Goal: Use online tool/utility: Utilize a website feature to perform a specific function

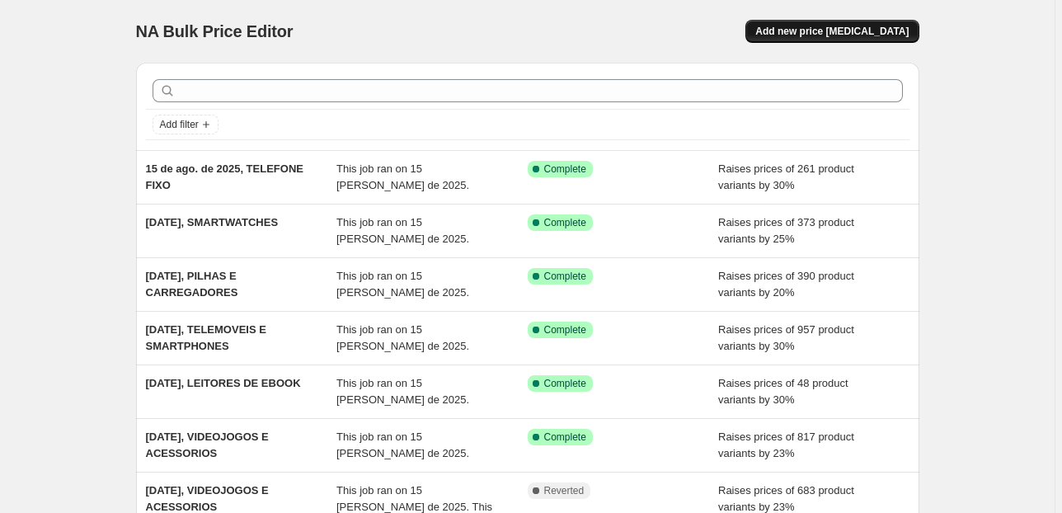
click at [796, 26] on span "Add new price [MEDICAL_DATA]" at bounding box center [831, 31] width 153 height 13
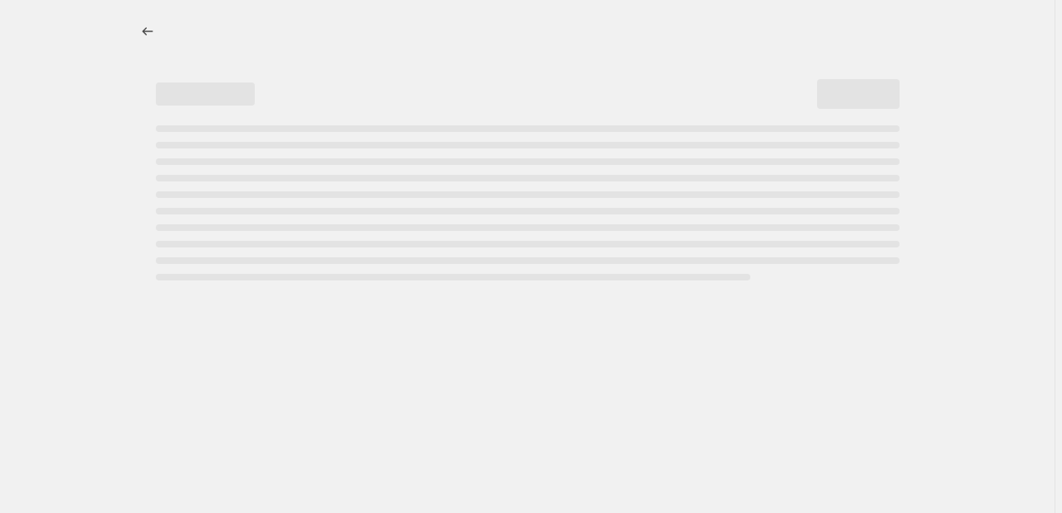
select select "percentage"
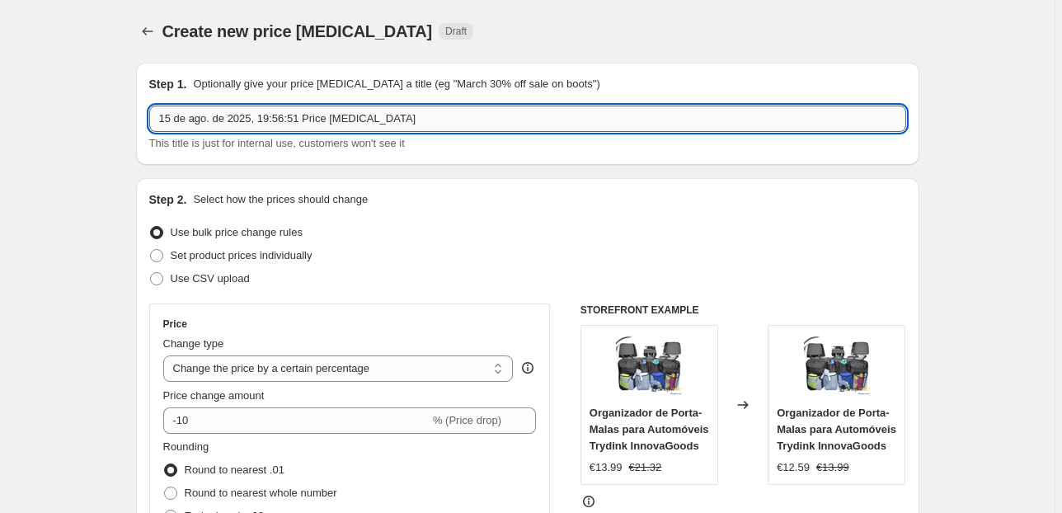
drag, startPoint x: 430, startPoint y: 120, endPoint x: 265, endPoint y: 127, distance: 165.0
click at [265, 127] on input "15 de ago. de 2025, 19:56:51 Price [MEDICAL_DATA]" at bounding box center [527, 119] width 757 height 26
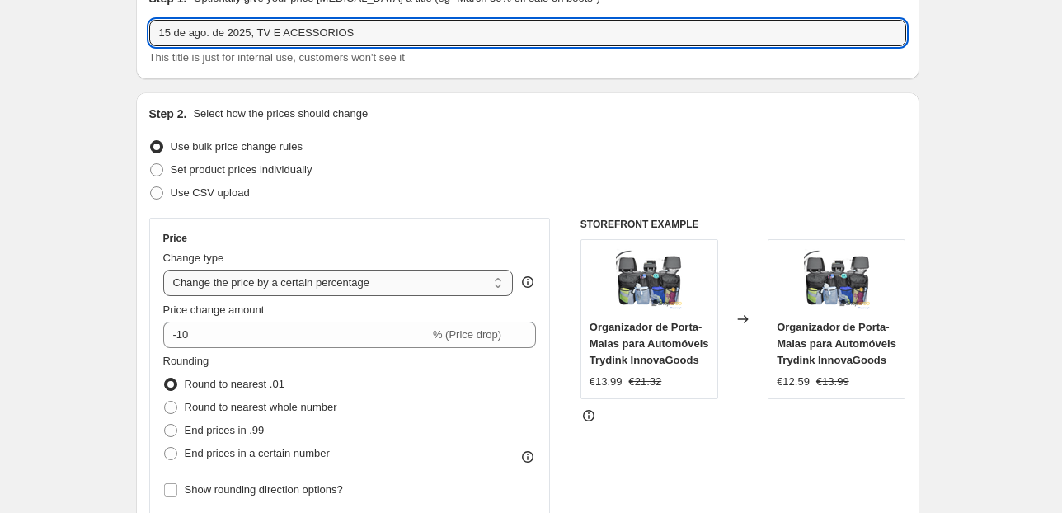
scroll to position [198, 0]
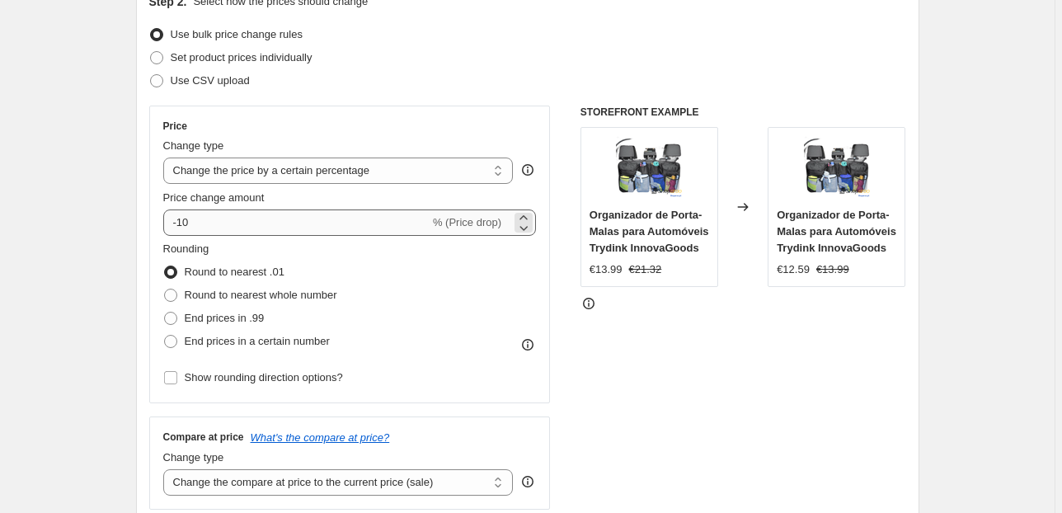
type input "15 de ago. de 2025, TV E ACESSORIOS"
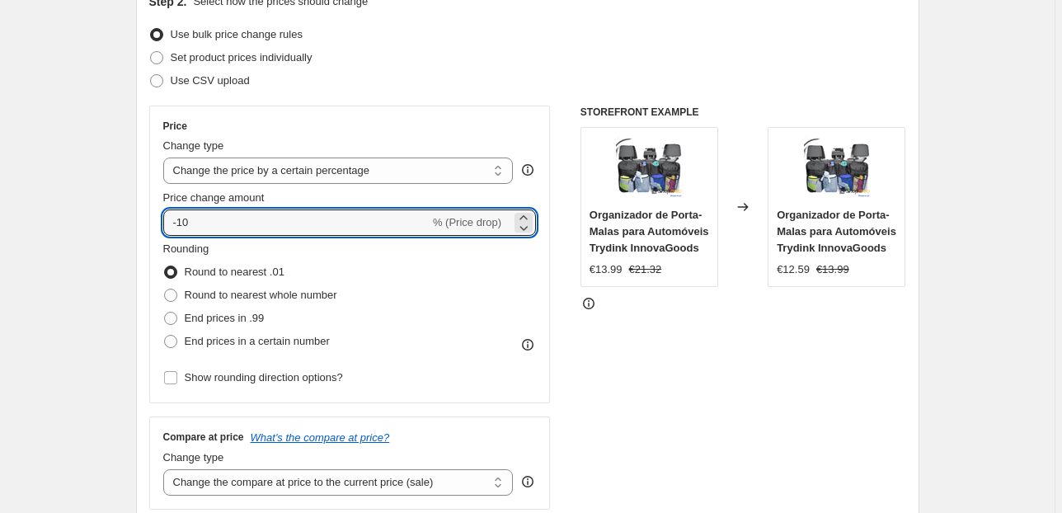
drag, startPoint x: 210, startPoint y: 228, endPoint x: 143, endPoint y: 215, distance: 67.9
click at [145, 215] on div "Step 2. Select how the prices should change Use bulk price change rules Set pro…" at bounding box center [527, 269] width 783 height 579
type input "30"
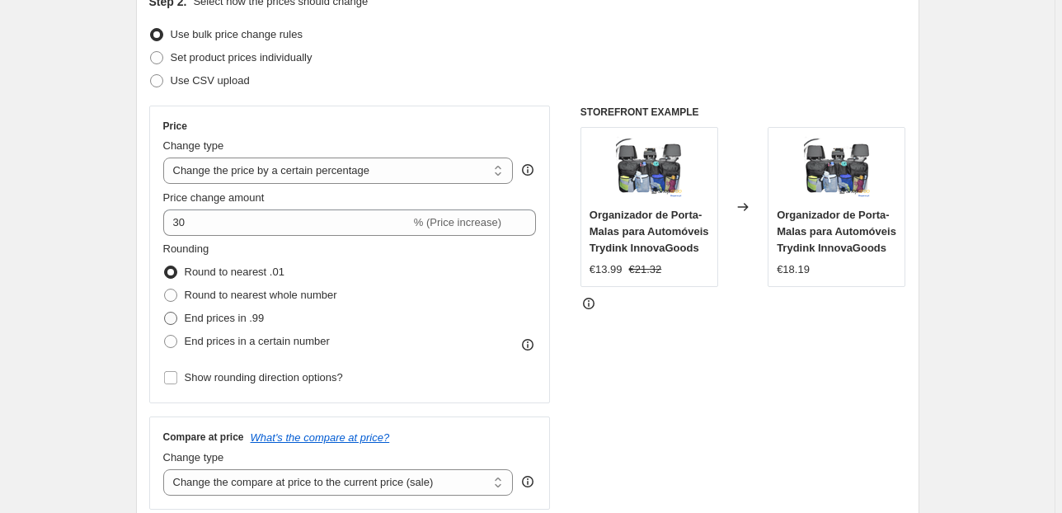
click at [251, 312] on span "End prices in .99" at bounding box center [225, 318] width 80 height 12
click at [165, 312] on input "End prices in .99" at bounding box center [164, 312] width 1 height 1
radio input "true"
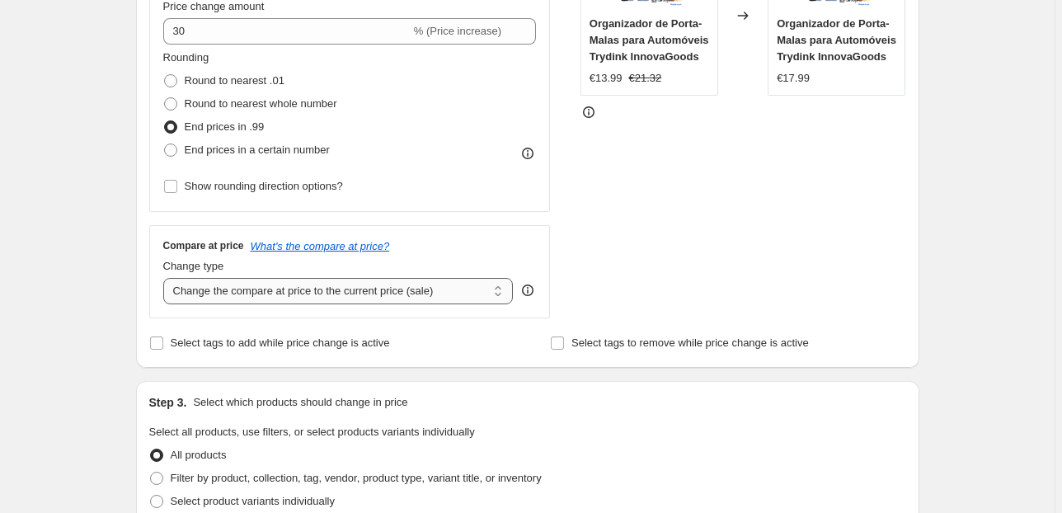
scroll to position [396, 0]
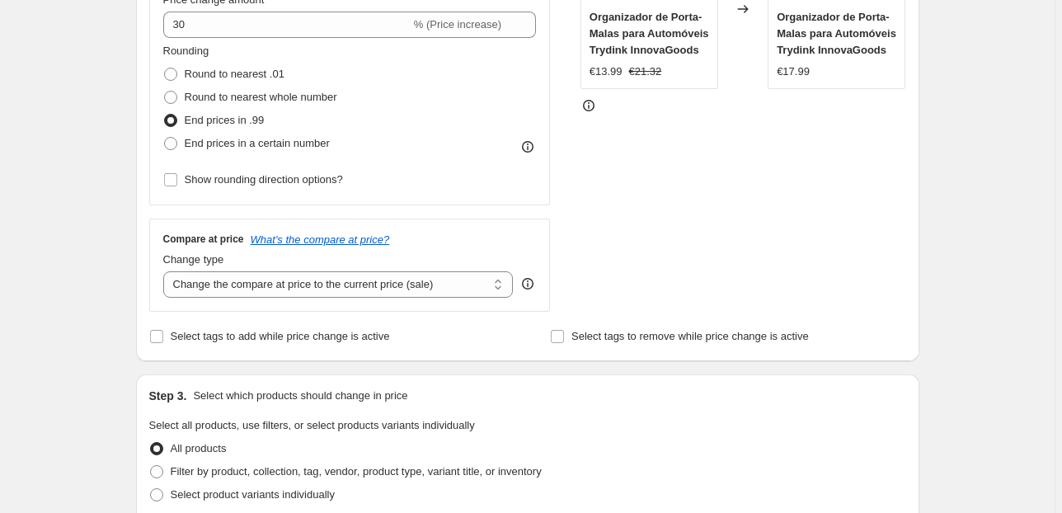
click at [391, 291] on select "Change the compare at price to the current price (sale) Change the compare at p…" at bounding box center [338, 284] width 350 height 26
click at [442, 294] on select "Change the compare at price to the current price (sale) Change the compare at p…" at bounding box center [338, 284] width 350 height 26
select select "pp"
click at [166, 271] on select "Change the compare at price to the current price (sale) Change the compare at p…" at bounding box center [338, 284] width 350 height 26
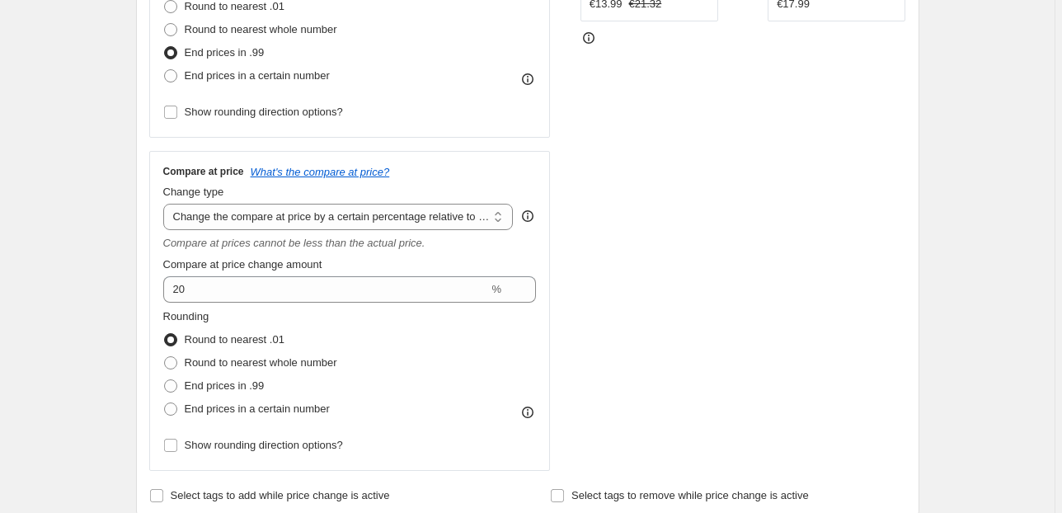
scroll to position [528, 0]
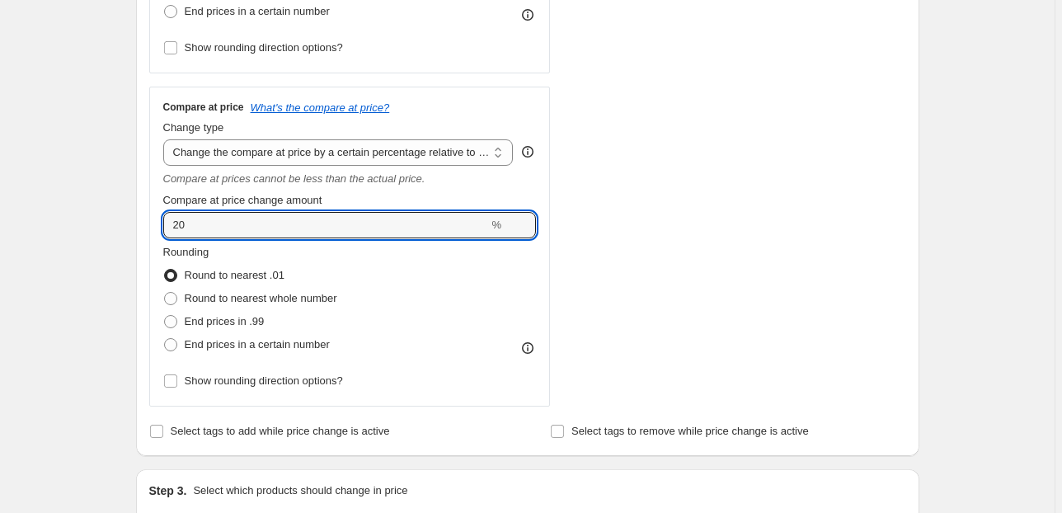
drag, startPoint x: 202, startPoint y: 228, endPoint x: 125, endPoint y: 237, distance: 77.3
click at [128, 237] on div "Step 1. Optionally give your price [MEDICAL_DATA] a title (eg "March 30% off sa…" at bounding box center [521, 395] width 796 height 1746
type input "70"
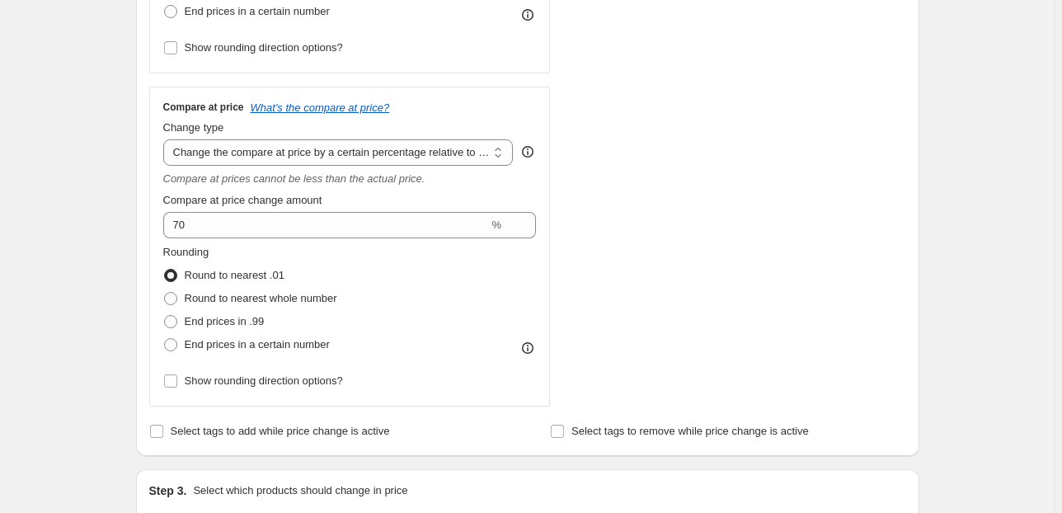
click at [123, 237] on div "Create new price [MEDICAL_DATA]. This page is ready Create new price [MEDICAL_D…" at bounding box center [527, 420] width 823 height 1896
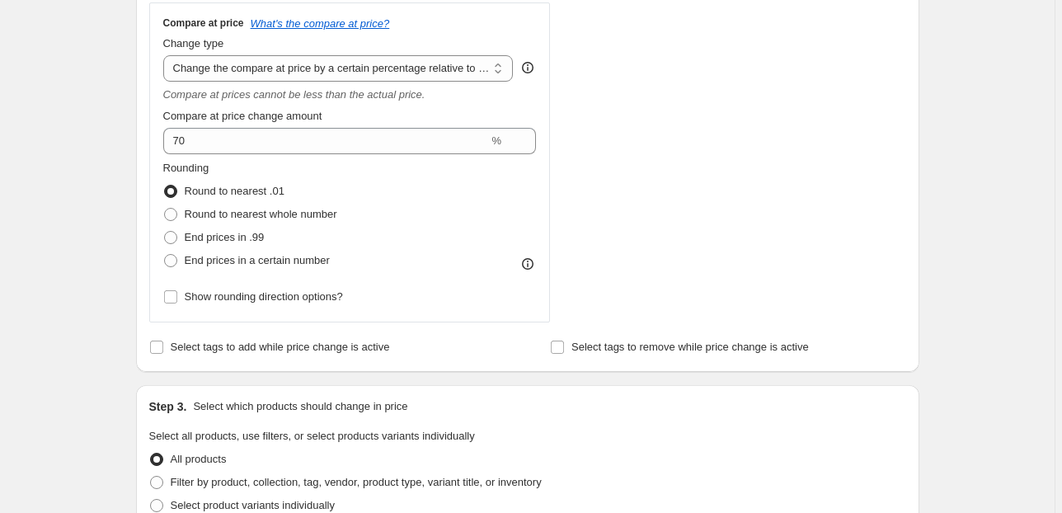
scroll to position [791, 0]
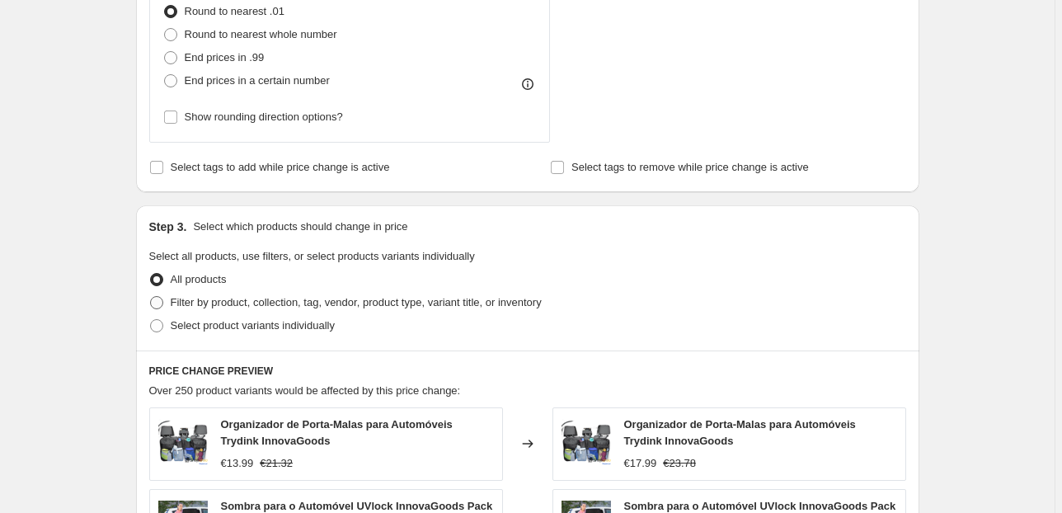
click at [204, 300] on span "Filter by product, collection, tag, vendor, product type, variant title, or inv…" at bounding box center [356, 302] width 371 height 12
click at [151, 297] on input "Filter by product, collection, tag, vendor, product type, variant title, or inv…" at bounding box center [150, 296] width 1 height 1
radio input "true"
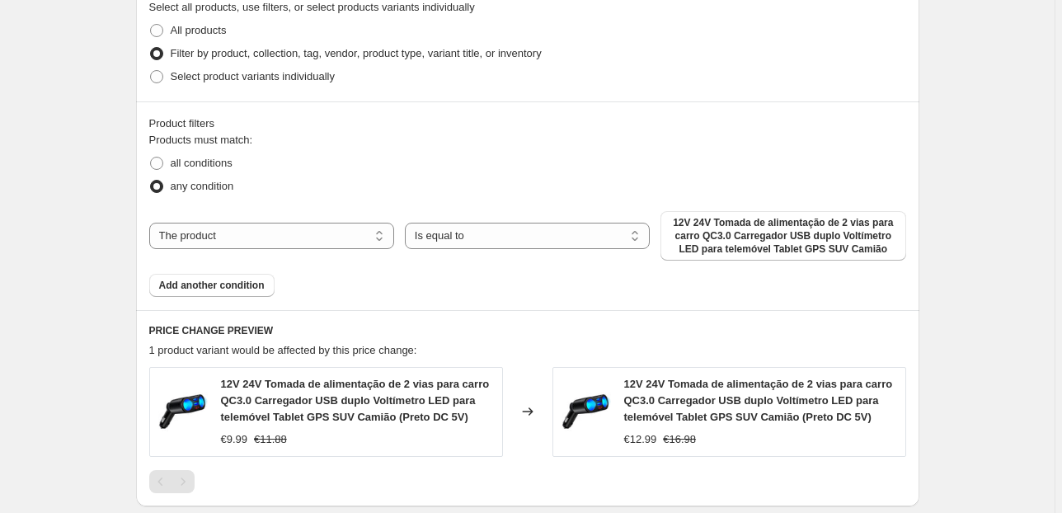
scroll to position [1055, 0]
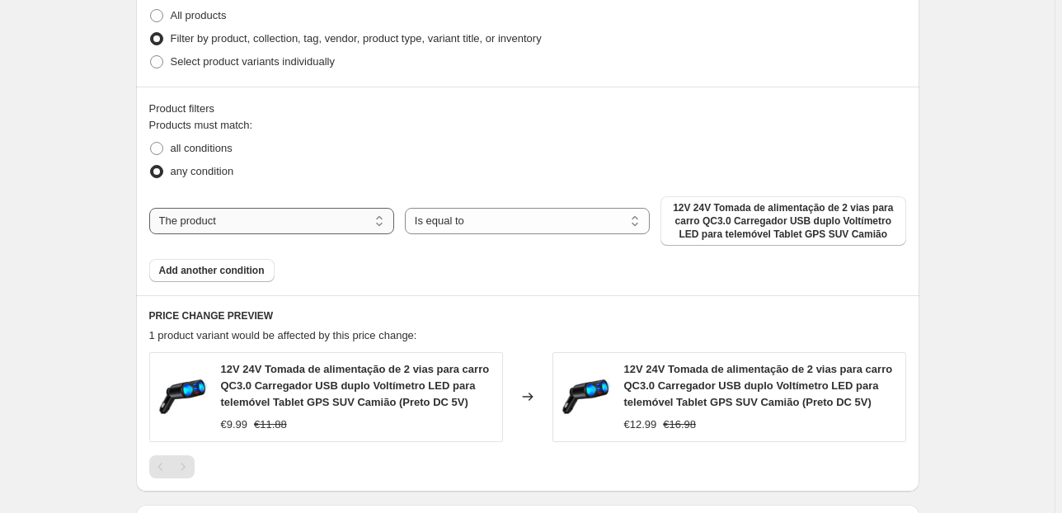
click at [353, 224] on select "The product The product's collection The product's tag The product's vendor The…" at bounding box center [271, 221] width 245 height 26
click at [326, 230] on select "The product The product's collection The product's tag The product's vendor The…" at bounding box center [271, 221] width 245 height 26
select select "collection"
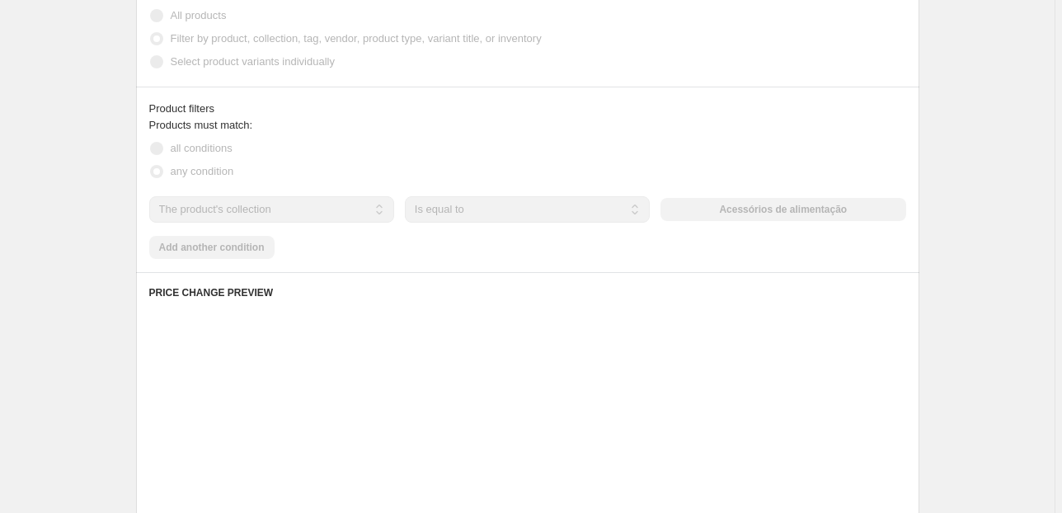
click at [768, 203] on div "The product The product's collection The product's tag The product's vendor The…" at bounding box center [527, 209] width 757 height 26
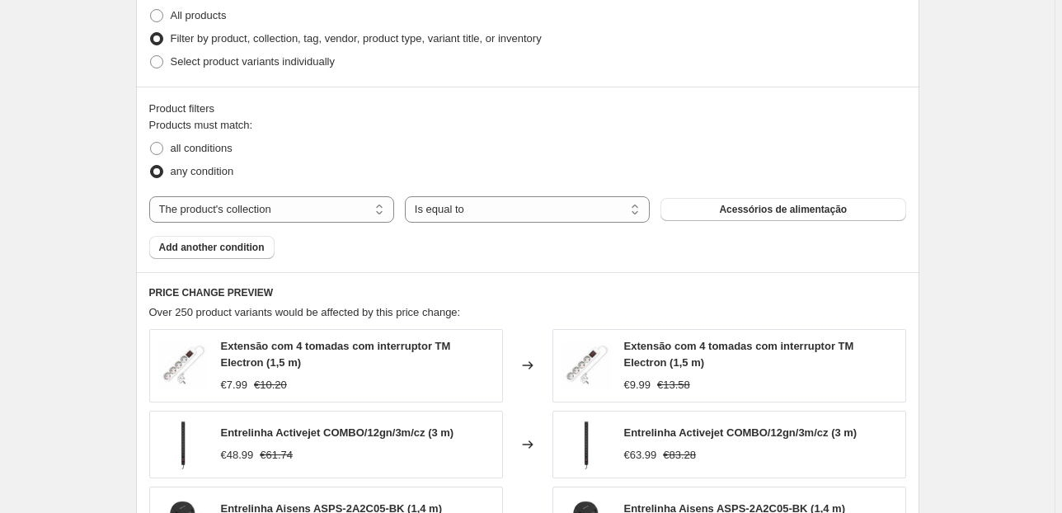
click at [768, 203] on span "Acessórios de alimentação" at bounding box center [783, 209] width 128 height 13
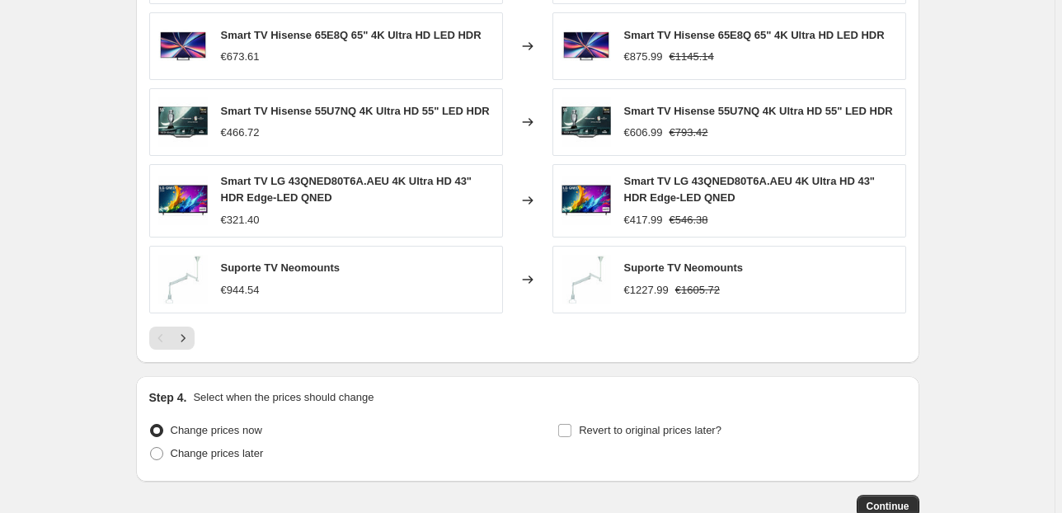
scroll to position [1555, 0]
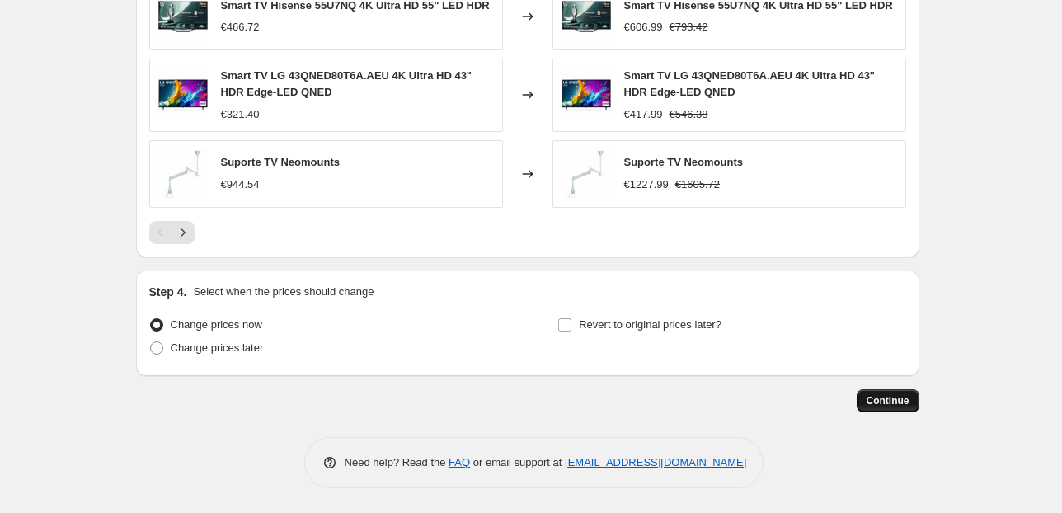
click at [888, 394] on button "Continue" at bounding box center [888, 400] width 63 height 23
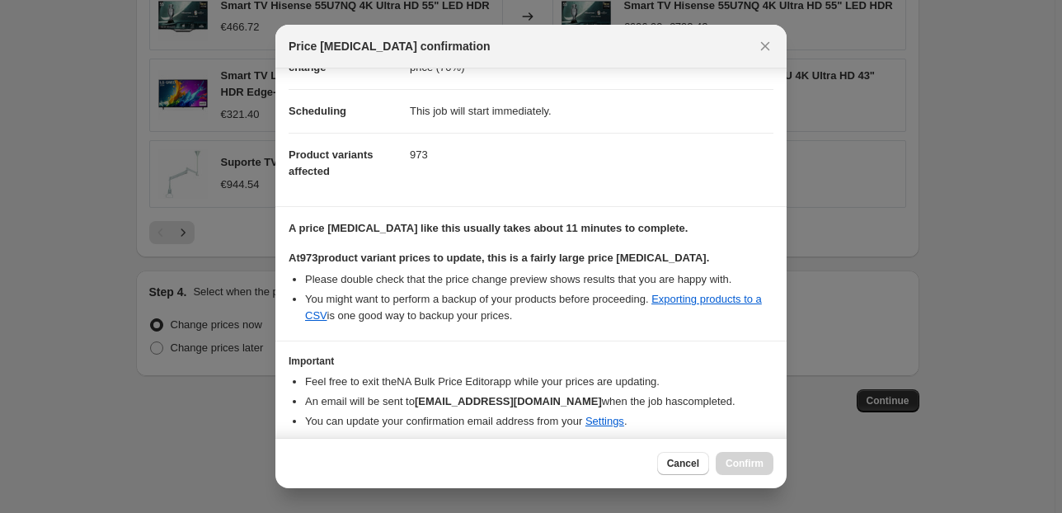
scroll to position [168, 0]
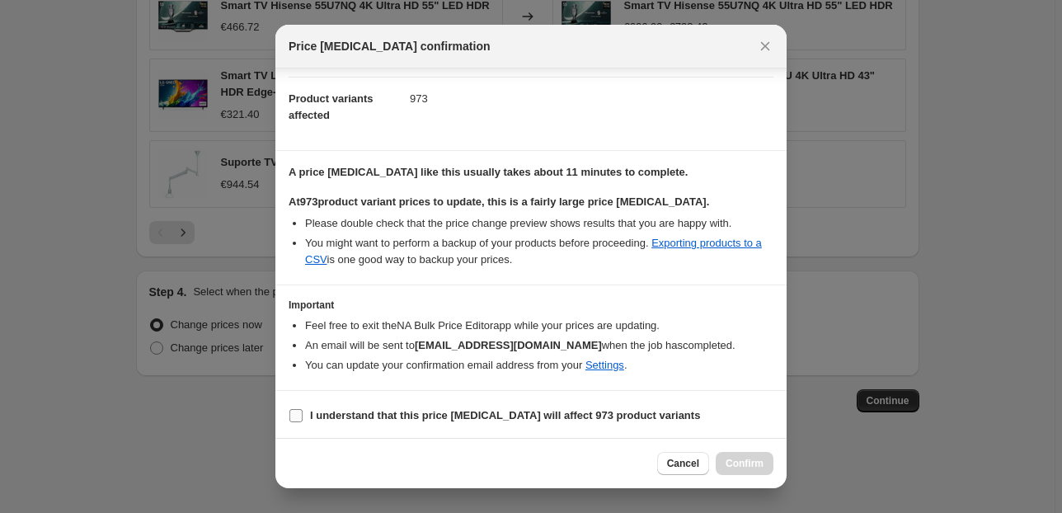
click at [318, 415] on b "I understand that this price [MEDICAL_DATA] will affect 973 product variants" at bounding box center [505, 415] width 390 height 12
click at [303, 415] on input "I understand that this price [MEDICAL_DATA] will affect 973 product variants" at bounding box center [295, 415] width 13 height 13
checkbox input "true"
click at [747, 458] on span "Confirm" at bounding box center [745, 463] width 38 height 13
